Goal: Information Seeking & Learning: Learn about a topic

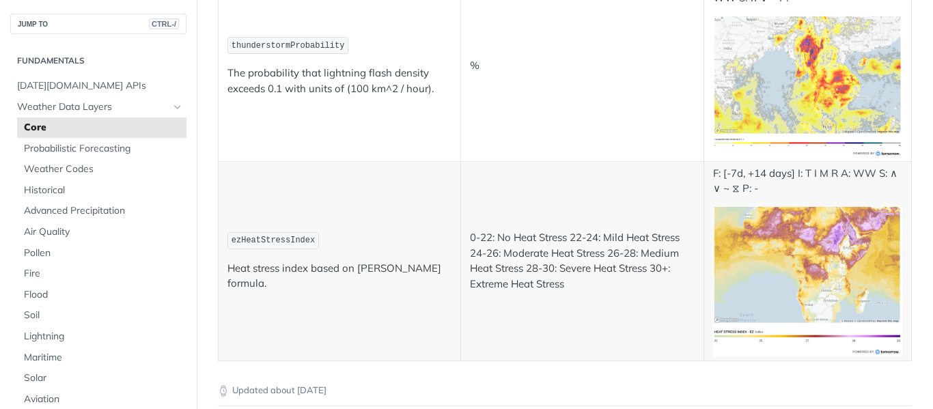
scroll to position [7506, 0]
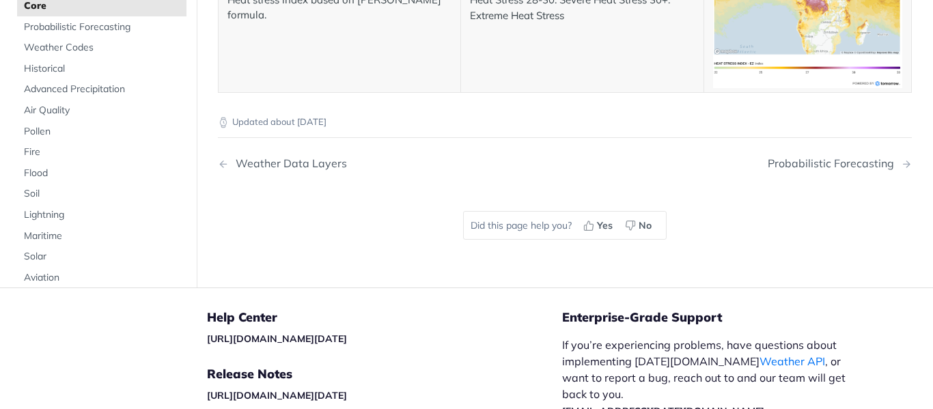
scroll to position [7389, 0]
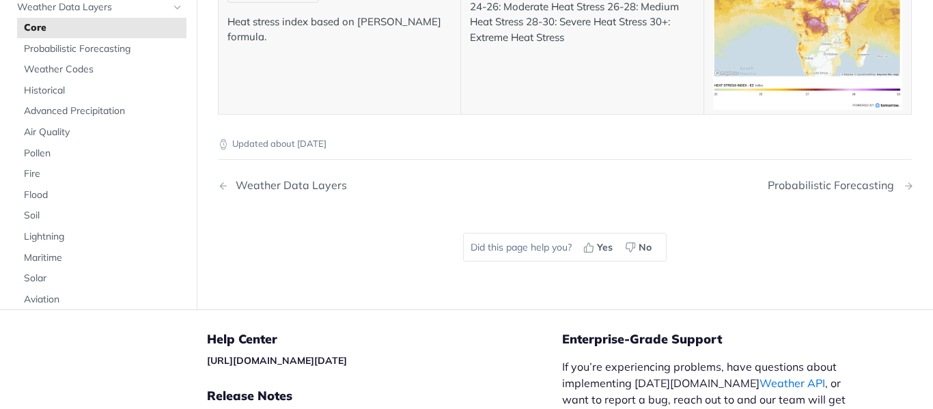
click at [877, 179] on div "Probabilistic Forecasting" at bounding box center [834, 185] width 133 height 13
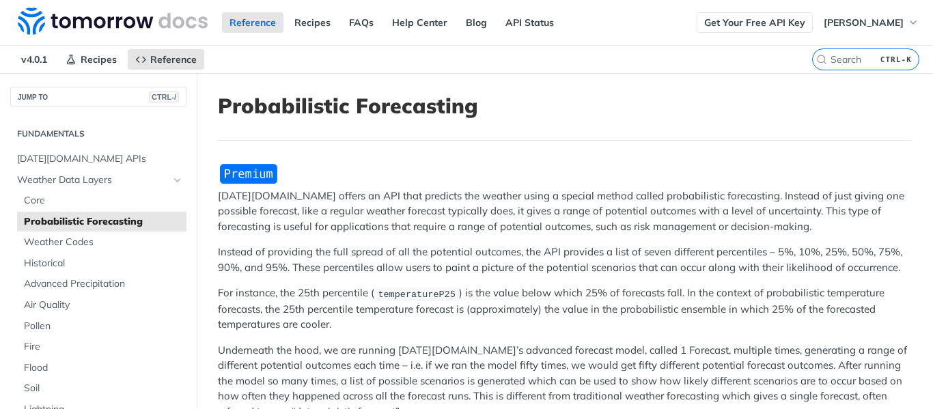
scroll to position [1090, 0]
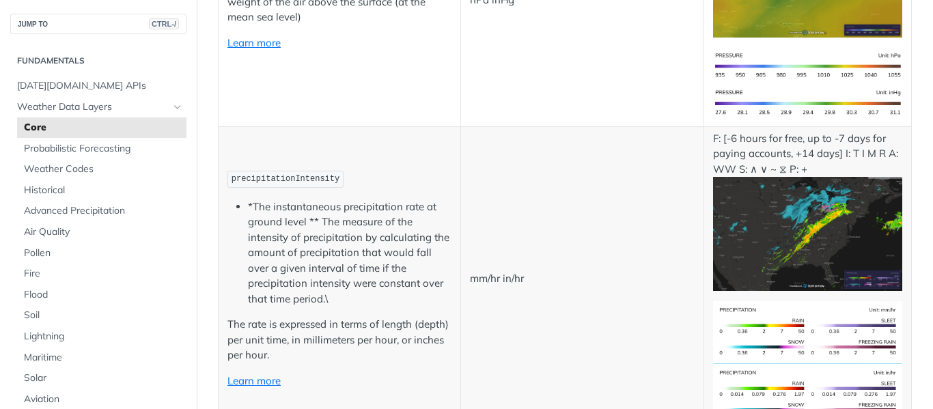
scroll to position [2094, 0]
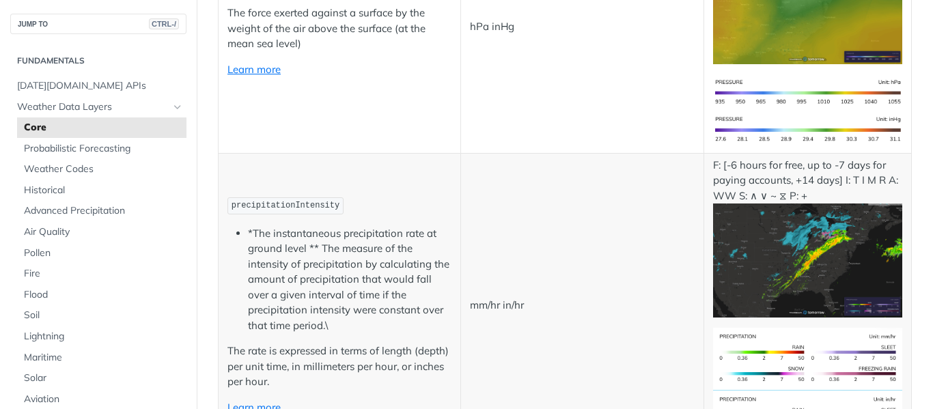
click at [755, 233] on img "Expand image" at bounding box center [808, 261] width 190 height 114
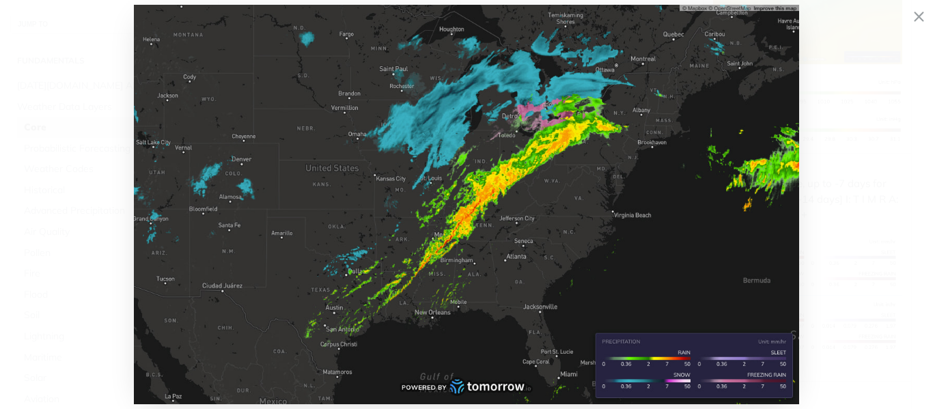
click at [646, 209] on img "Collapse image" at bounding box center [466, 204] width 665 height 399
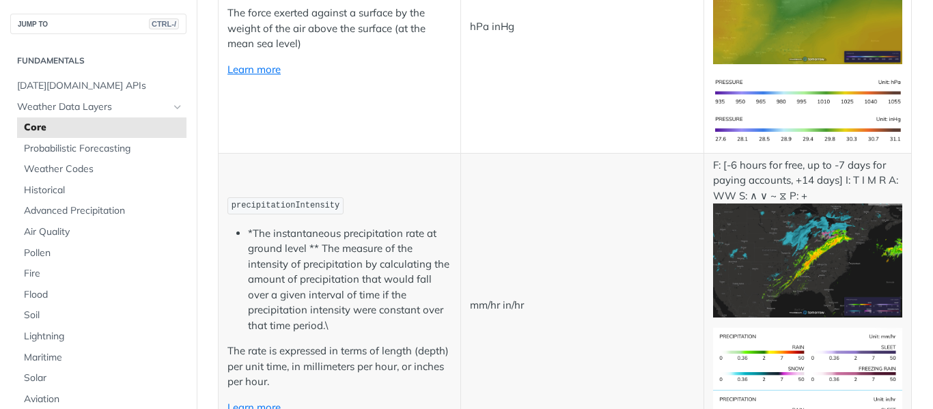
click at [646, 209] on td "mm/hr in/hr" at bounding box center [582, 305] width 243 height 305
click at [911, 307] on td "F: [-6 hours for free, up to -7 days for paying accounts, +14 days] I: T I M R …" at bounding box center [808, 305] width 208 height 305
click at [901, 300] on img "Expand image" at bounding box center [808, 261] width 190 height 114
